Goal: Task Accomplishment & Management: Use online tool/utility

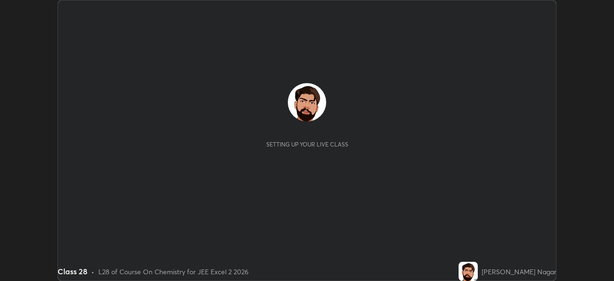
scroll to position [281, 614]
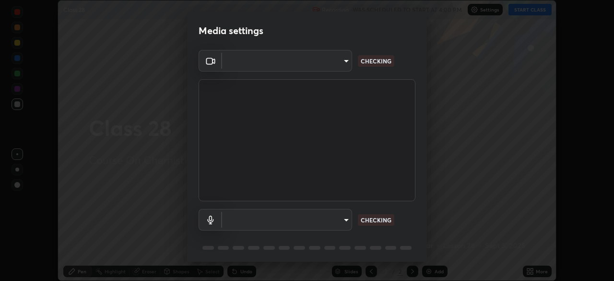
type input "e766c8a54b1912041f0244e3911b7069adbd20a35c2ff9eaaf066041b2f18353"
type input "communications"
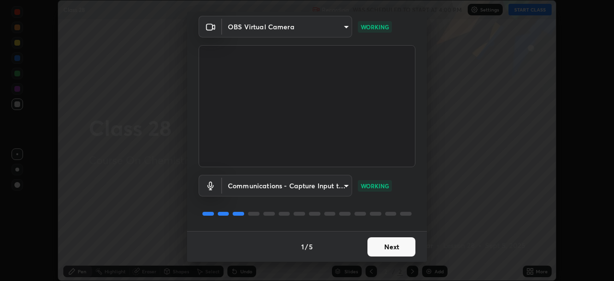
click at [392, 255] on button "Next" at bounding box center [392, 246] width 48 height 19
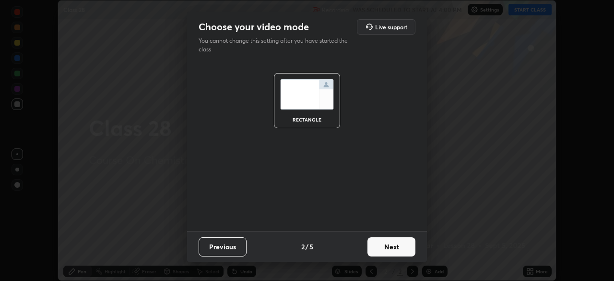
scroll to position [0, 0]
click at [387, 250] on button "Next" at bounding box center [392, 246] width 48 height 19
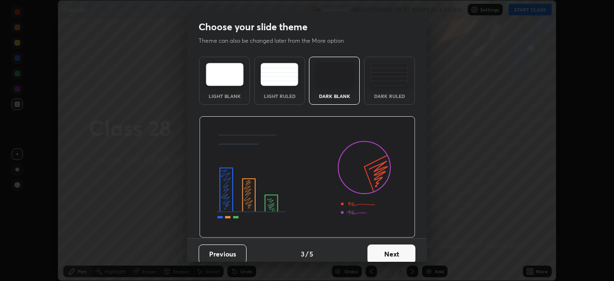
click at [389, 251] on button "Next" at bounding box center [392, 253] width 48 height 19
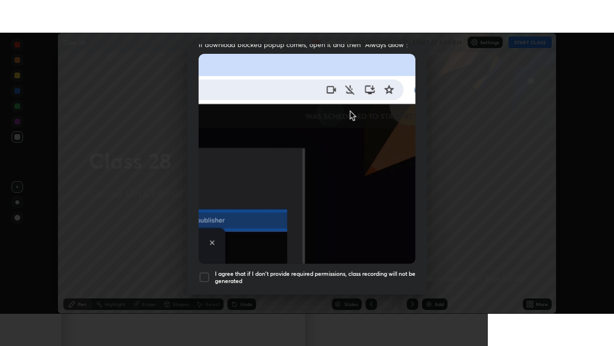
scroll to position [230, 0]
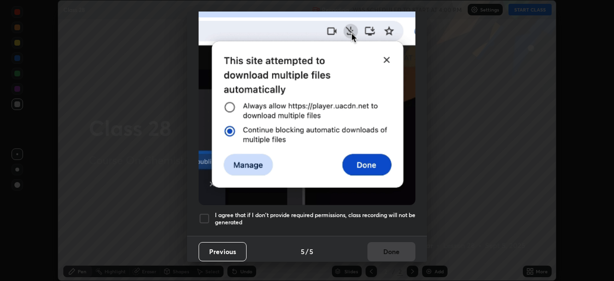
click at [382, 251] on div "Previous 5 / 5 Done" at bounding box center [307, 251] width 240 height 31
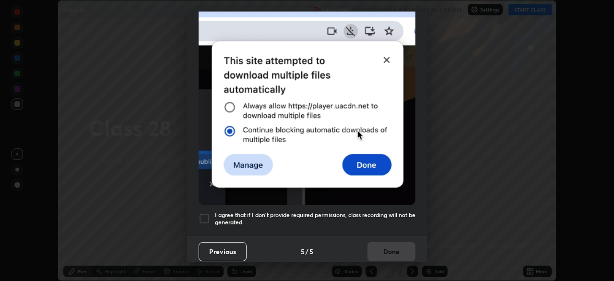
click at [389, 220] on h5 "I agree that if I don't provide required permissions, class recording will not …" at bounding box center [315, 218] width 201 height 15
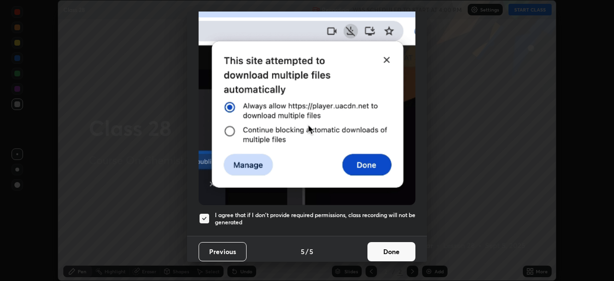
click at [387, 255] on button "Done" at bounding box center [392, 251] width 48 height 19
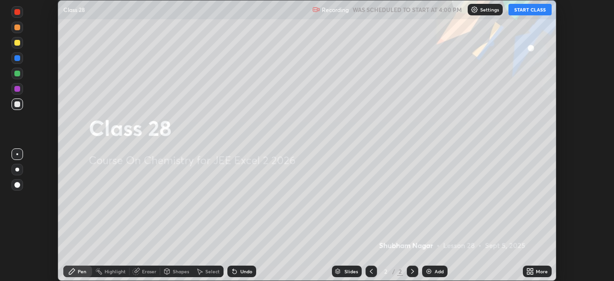
click at [528, 273] on icon at bounding box center [528, 273] width 2 height 2
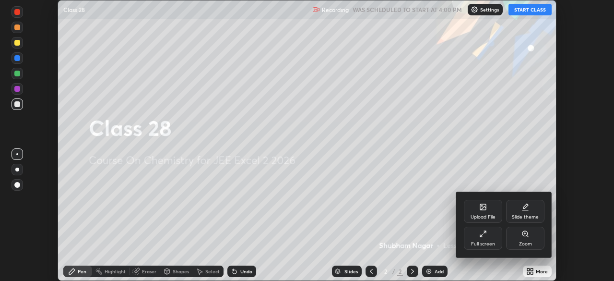
click at [486, 238] on div "Full screen" at bounding box center [483, 238] width 38 height 23
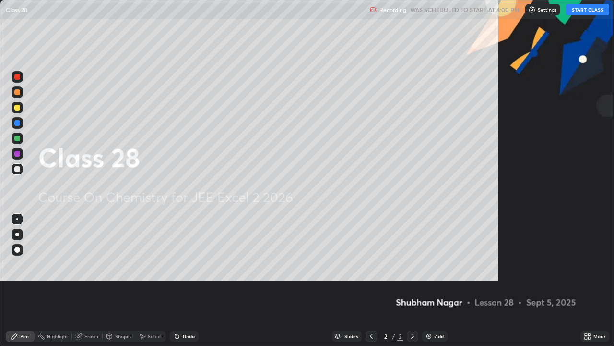
scroll to position [346, 614]
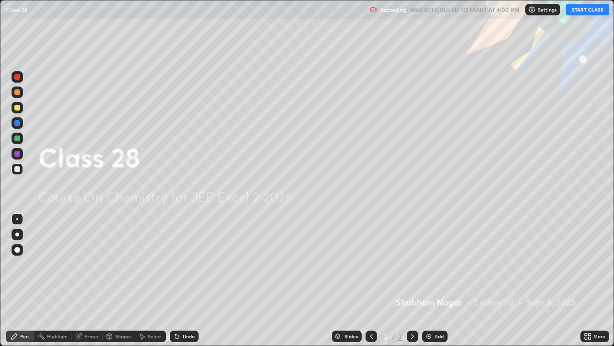
click at [577, 13] on button "START CLASS" at bounding box center [587, 10] width 43 height 12
click at [436, 280] on div "Add" at bounding box center [439, 336] width 9 height 5
